Goal: Task Accomplishment & Management: Use online tool/utility

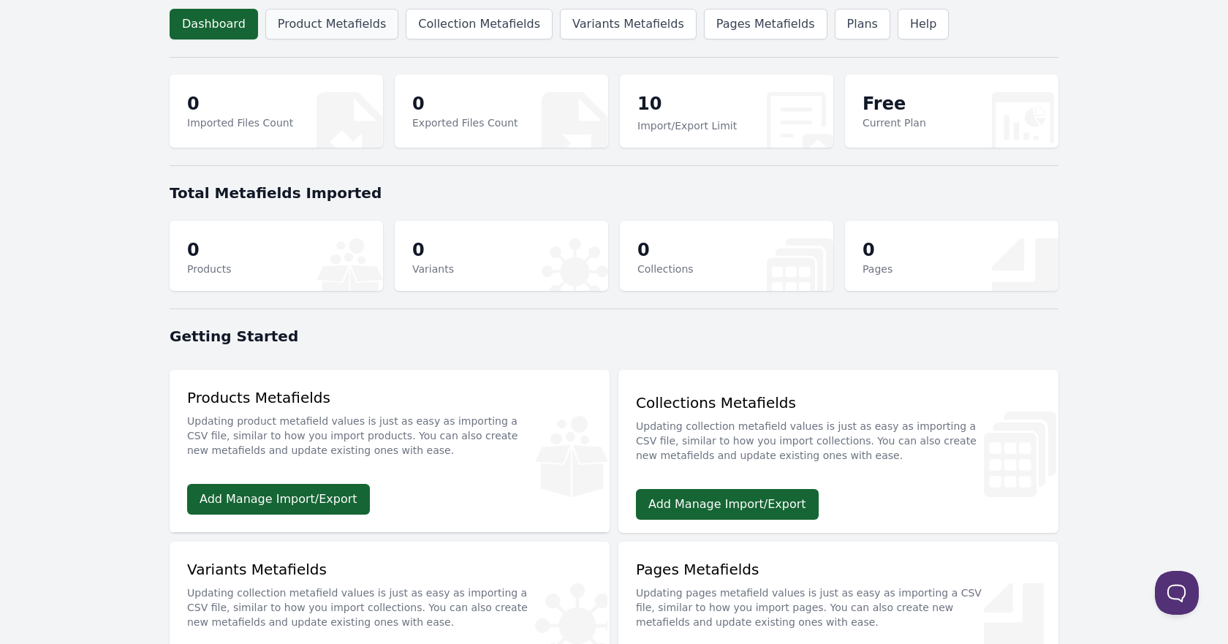
click at [344, 28] on link "Product Metafields" at bounding box center [331, 24] width 133 height 31
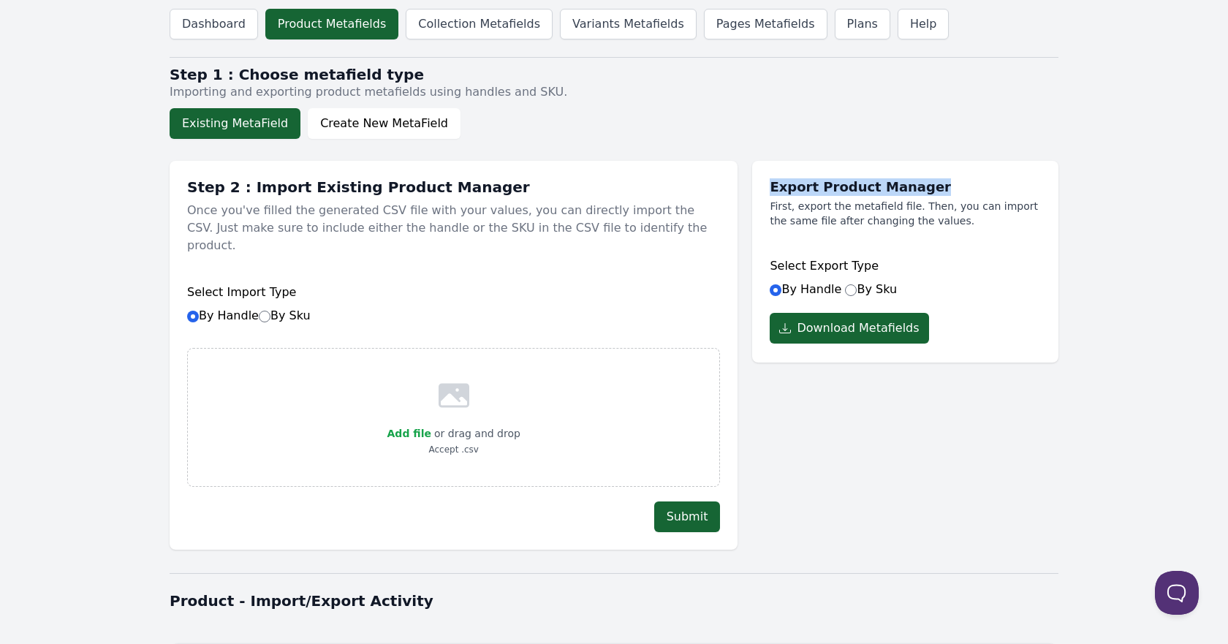
drag, startPoint x: 772, startPoint y: 188, endPoint x: 959, endPoint y: 179, distance: 187.3
click at [959, 179] on h1 "Export Product Manager" at bounding box center [904, 187] width 271 height 18
click at [438, 37] on link "Collection Metafields" at bounding box center [479, 24] width 147 height 31
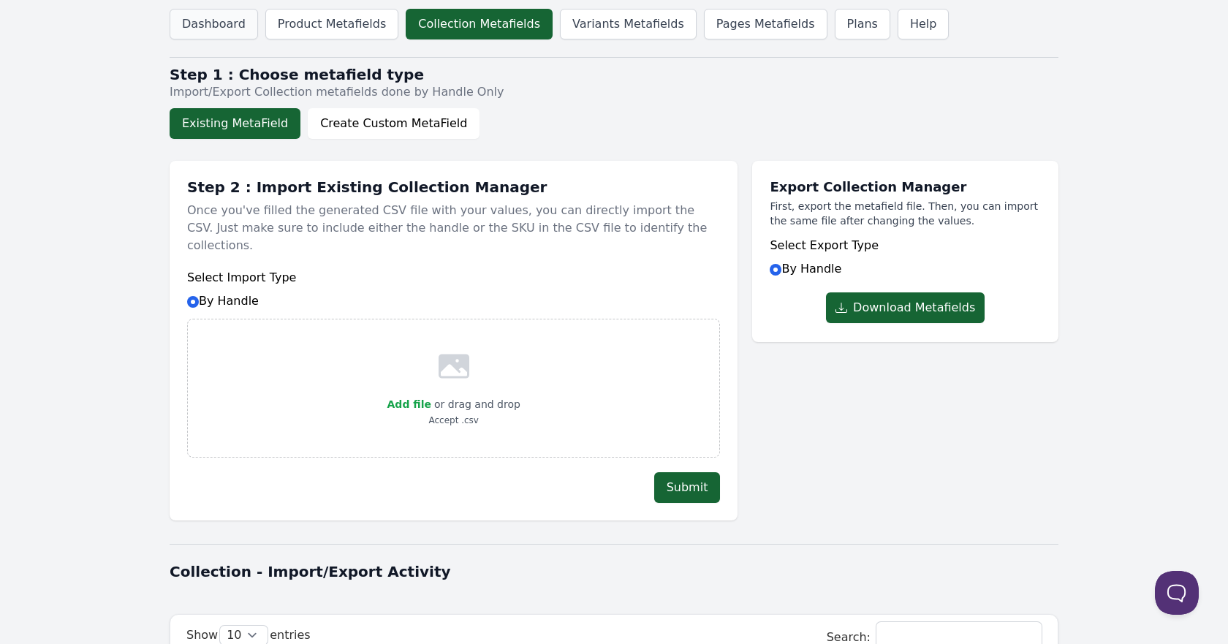
click at [232, 18] on link "Dashboard" at bounding box center [214, 24] width 88 height 31
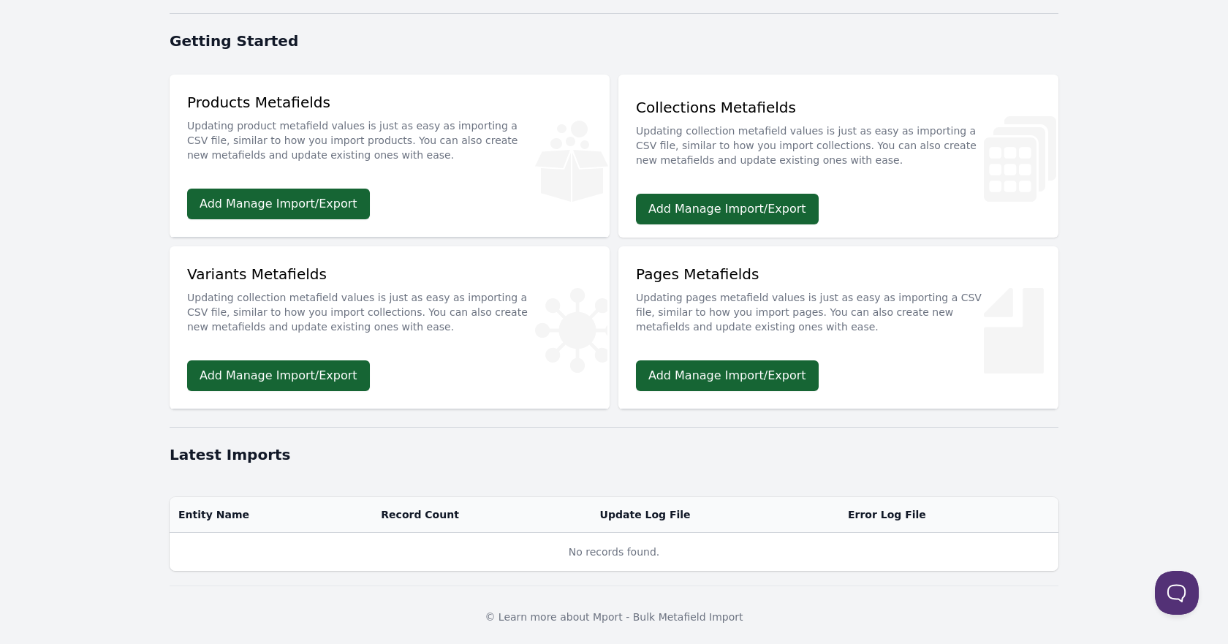
scroll to position [99, 0]
